Goal: Information Seeking & Learning: Check status

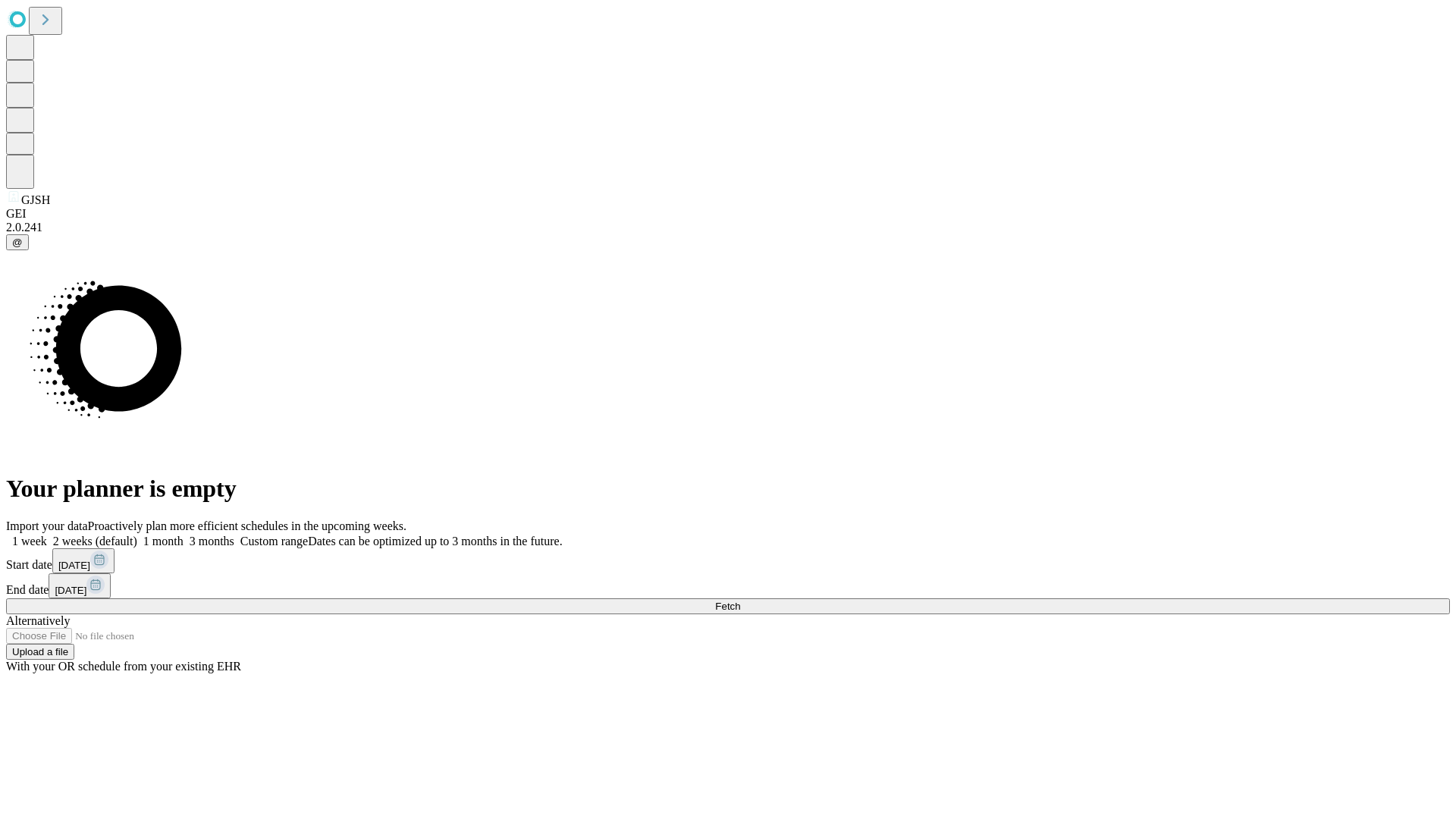
click at [740, 600] on span "Fetch" at bounding box center [727, 606] width 25 height 11
